Goal: Information Seeking & Learning: Learn about a topic

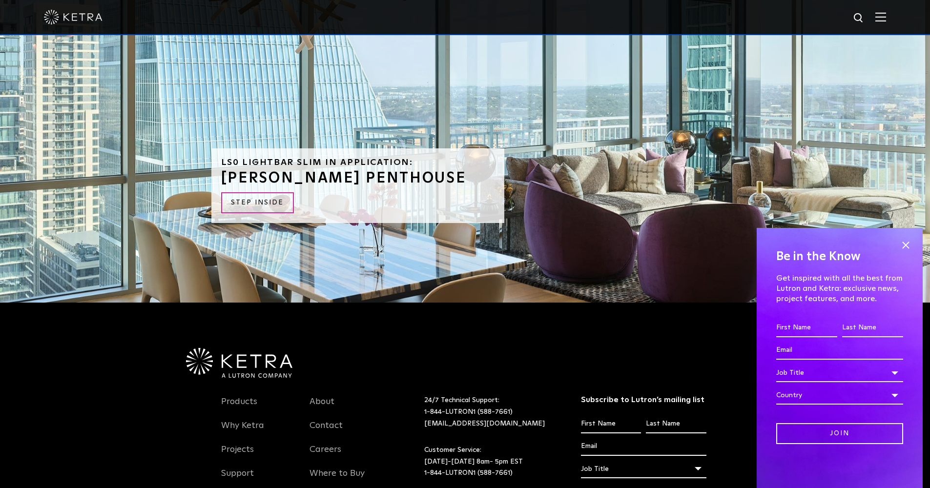
scroll to position [2572, 0]
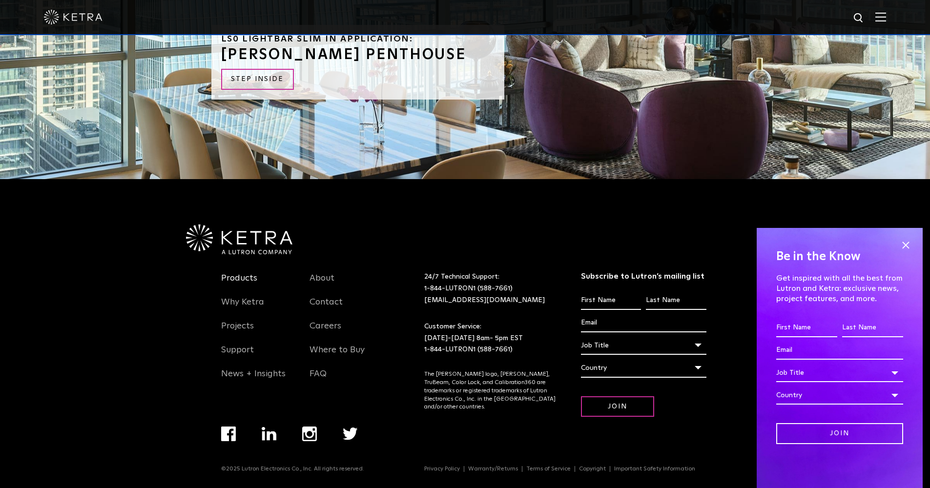
click at [230, 274] on link "Products" at bounding box center [239, 284] width 36 height 22
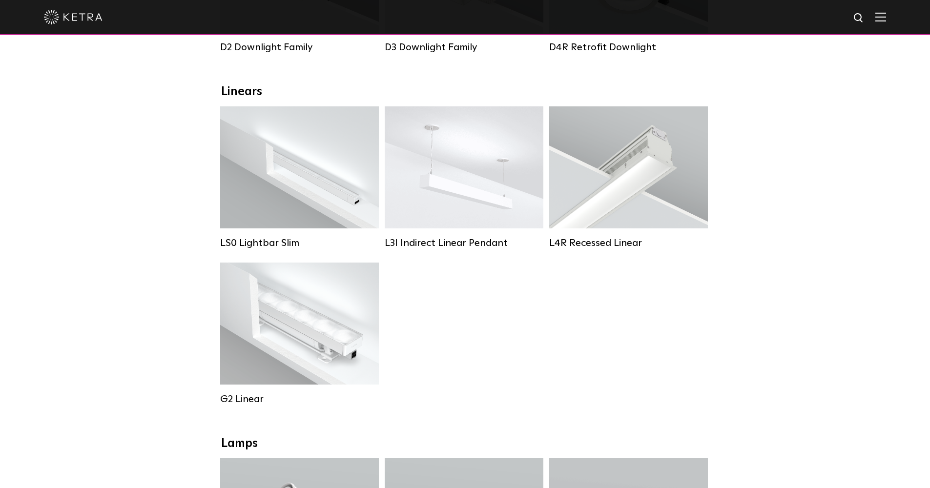
scroll to position [155, 0]
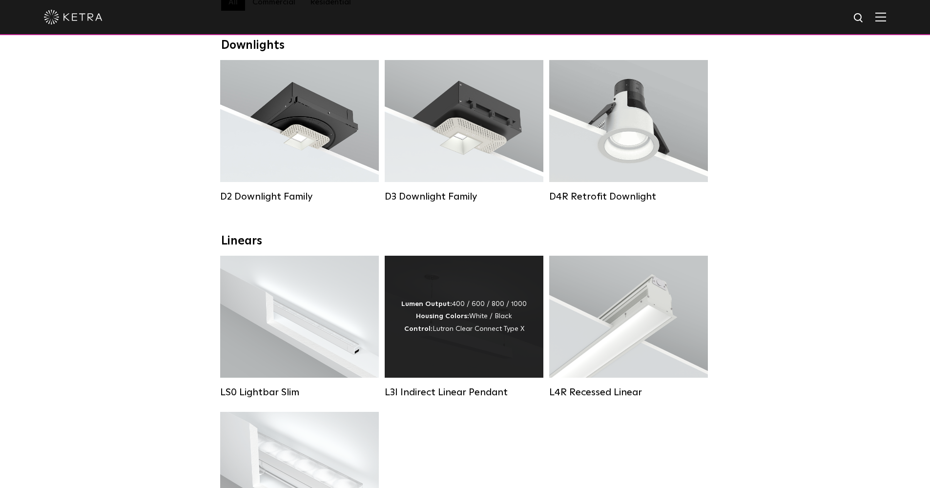
click at [437, 313] on strong "Housing Colors:" at bounding box center [442, 316] width 53 height 7
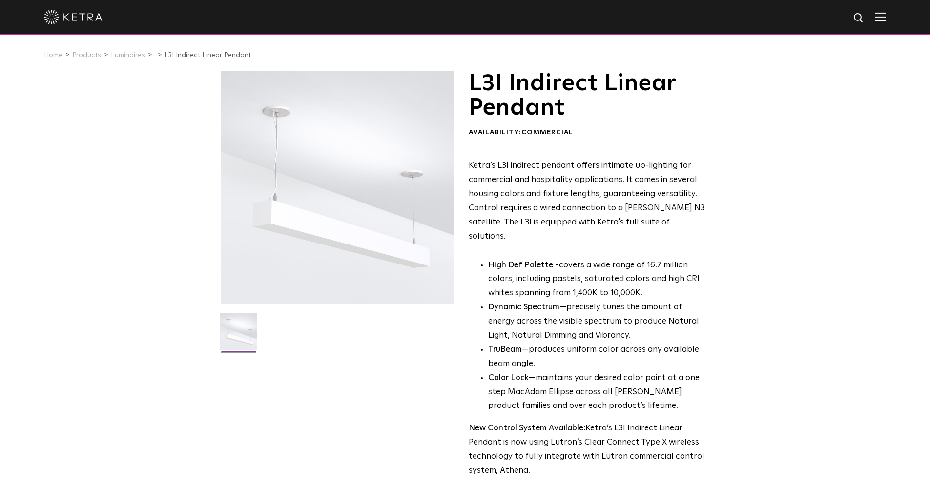
drag, startPoint x: 346, startPoint y: 337, endPoint x: 669, endPoint y: 342, distance: 322.1
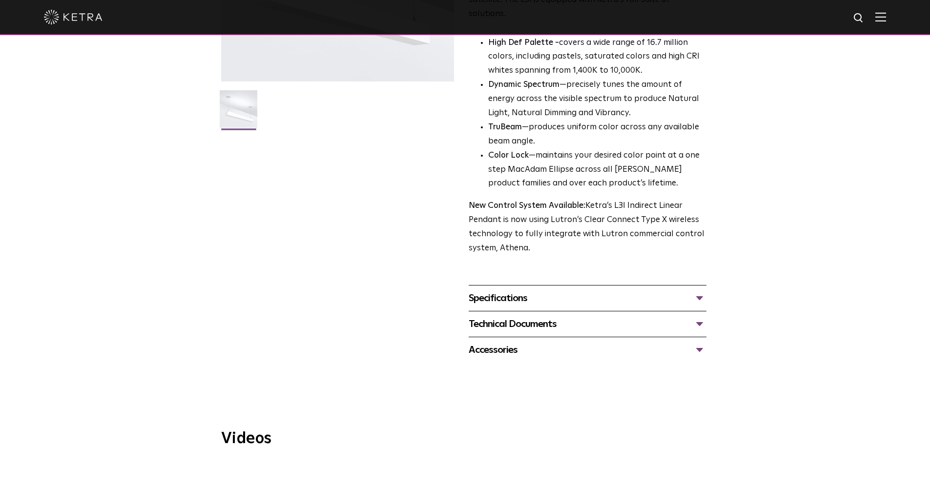
scroll to position [137, 0]
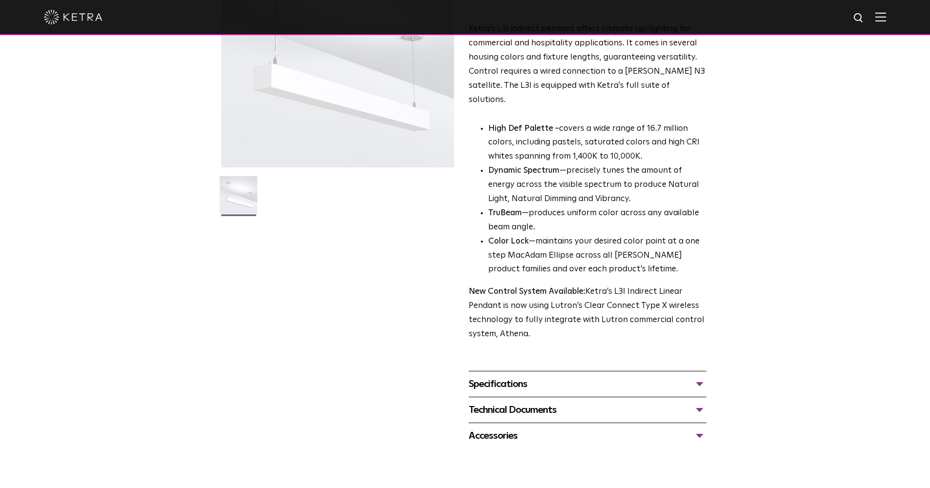
click at [702, 376] on div "Specifications" at bounding box center [587, 384] width 238 height 16
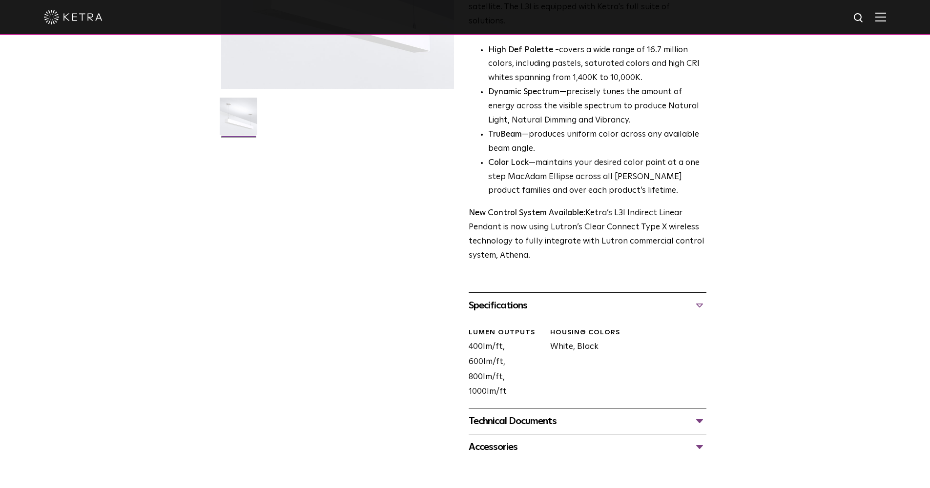
scroll to position [278, 0]
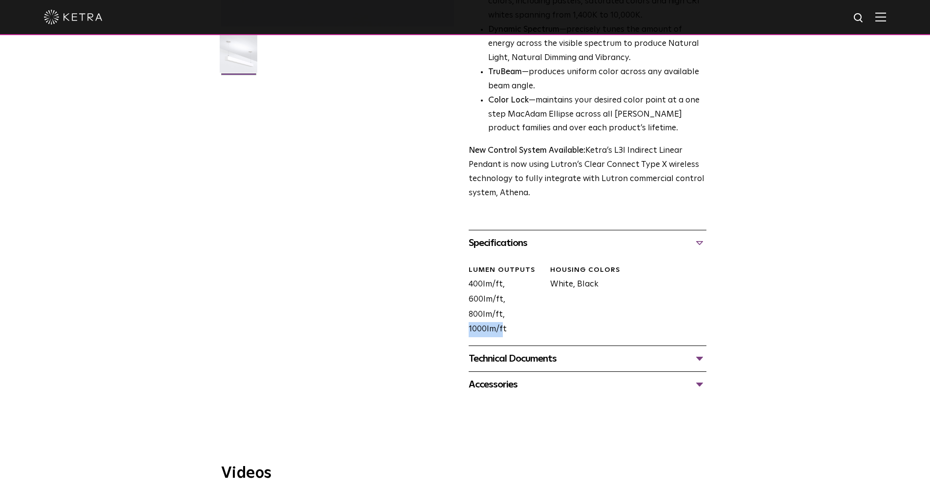
drag, startPoint x: 504, startPoint y: 275, endPoint x: 454, endPoint y: 275, distance: 49.8
click at [454, 275] on div "L3I Indirect Linear Pendant Availability: Commercial Ketra’s L3I indirect penda…" at bounding box center [465, 96] width 488 height 604
click at [697, 351] on div "Technical Documents" at bounding box center [587, 359] width 238 height 16
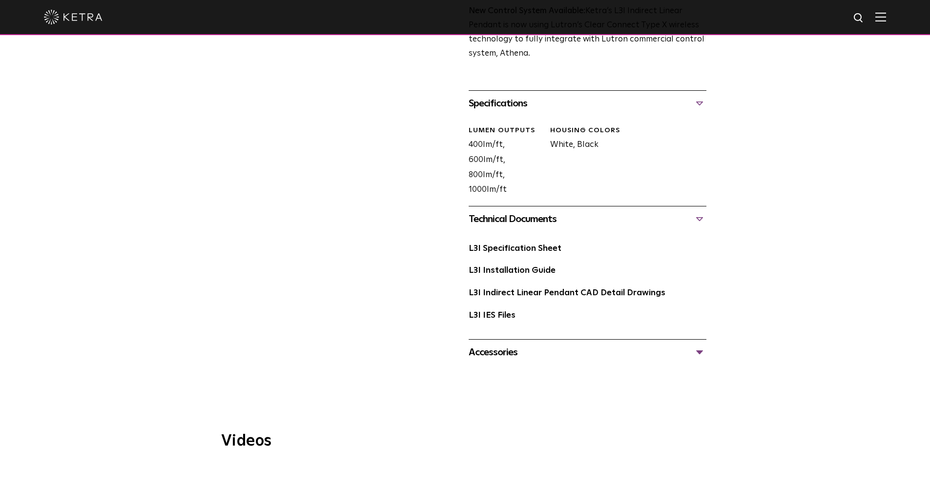
scroll to position [419, 0]
click at [695, 343] on div "Accessories" at bounding box center [587, 351] width 238 height 16
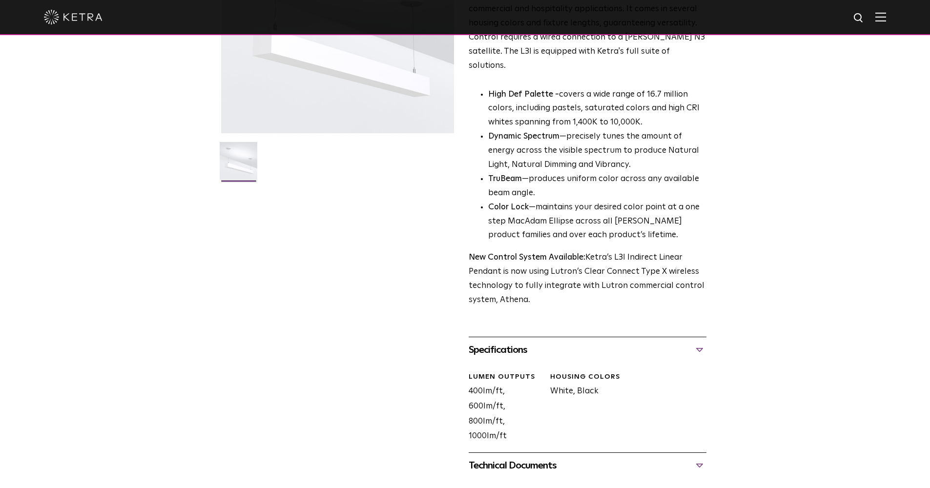
scroll to position [257, 0]
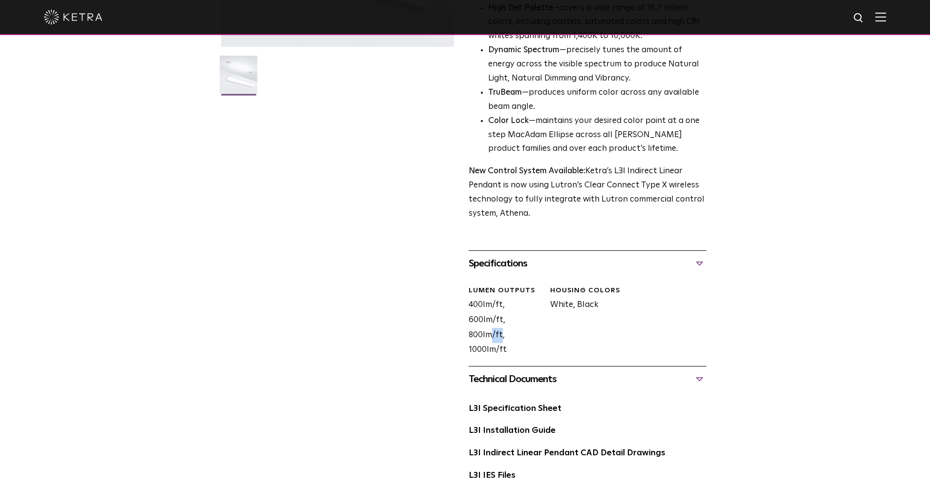
drag, startPoint x: 534, startPoint y: 281, endPoint x: 541, endPoint y: 283, distance: 7.6
click at [541, 286] on div "LUMEN OUTPUTS 400lm/ft, 600lm/ft, 800lm/ft, 1000lm/ft" at bounding box center [501, 322] width 81 height 72
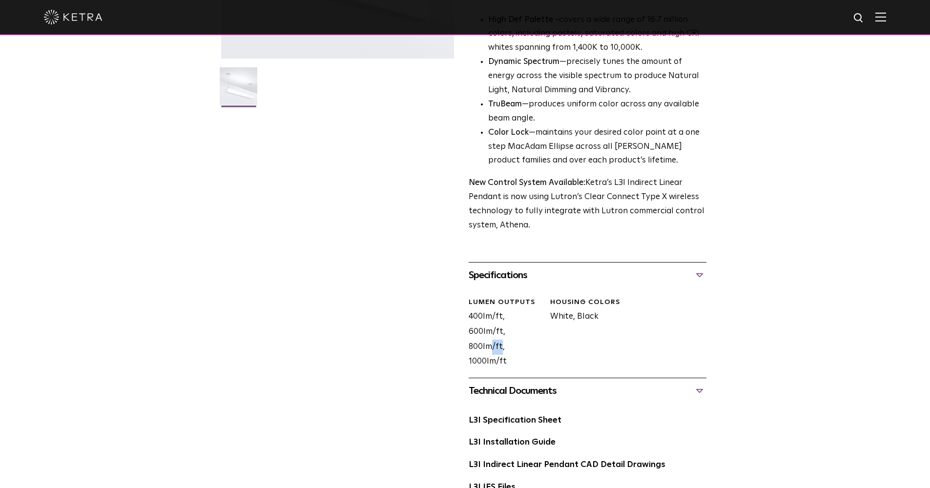
scroll to position [133, 0]
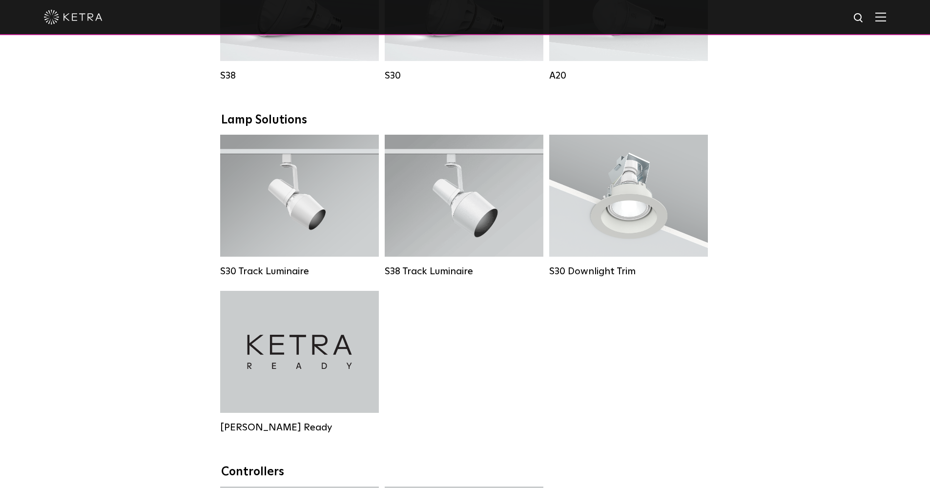
scroll to position [895, 0]
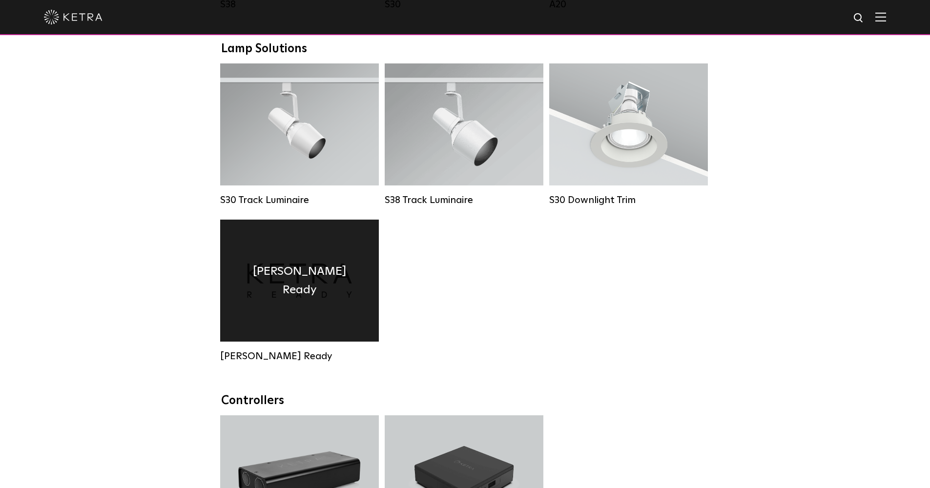
click at [298, 304] on div "[PERSON_NAME] Ready" at bounding box center [299, 281] width 159 height 122
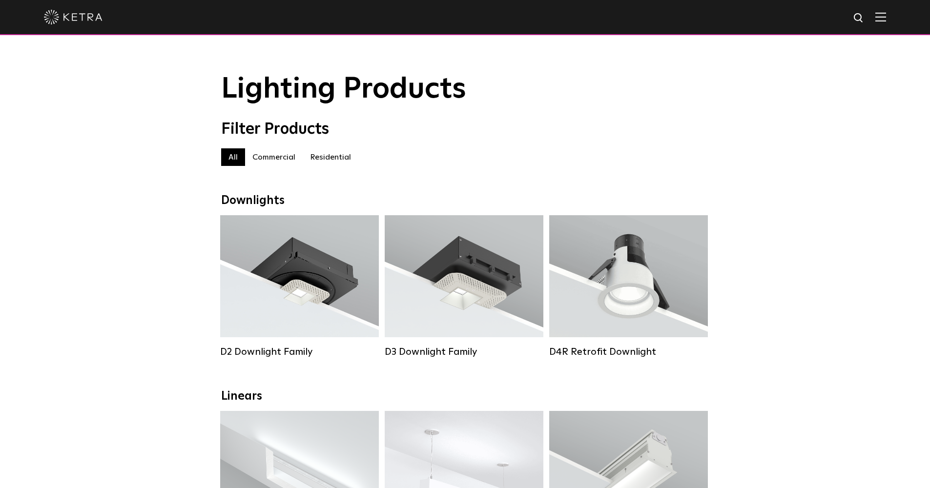
click at [272, 154] on label "Commercial" at bounding box center [274, 157] width 58 height 18
click at [227, 155] on label "All" at bounding box center [233, 157] width 24 height 18
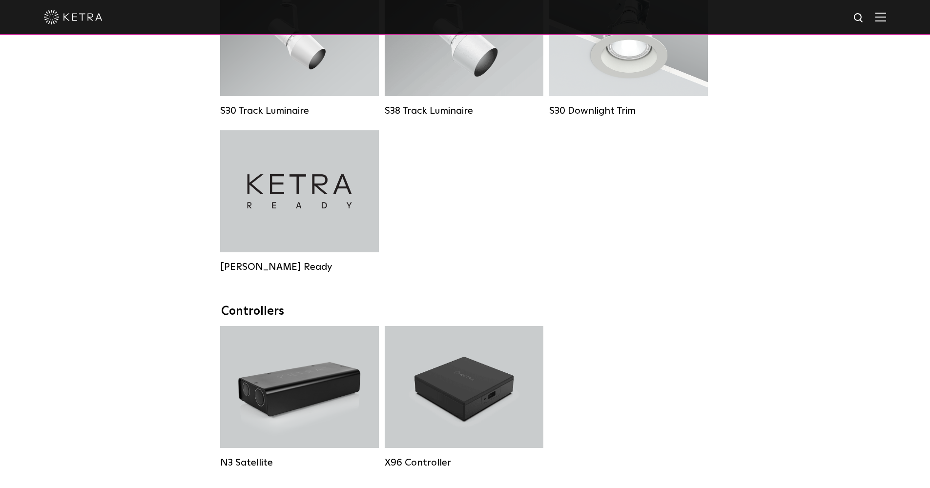
scroll to position [500, 0]
